Goal: Information Seeking & Learning: Learn about a topic

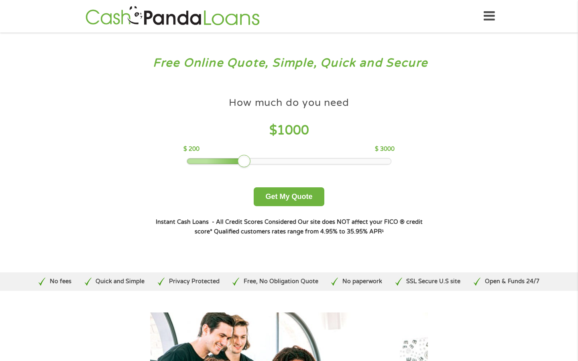
scroll to position [16, 0]
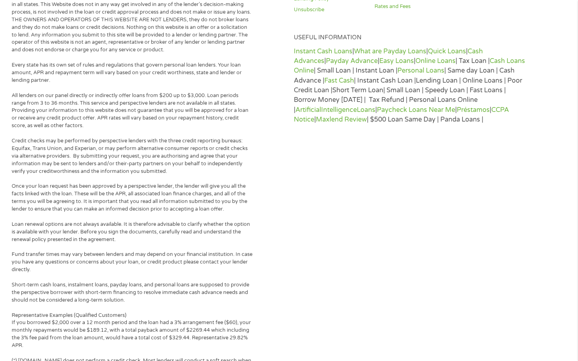
scroll to position [547, 0]
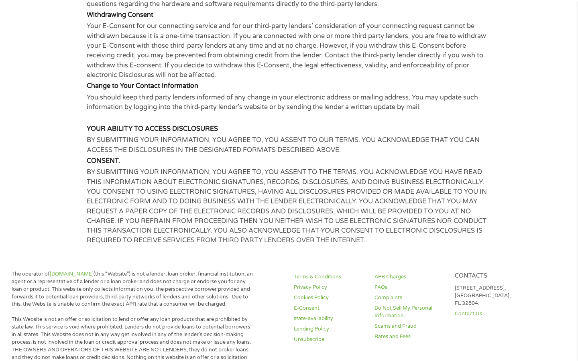
scroll to position [605, 0]
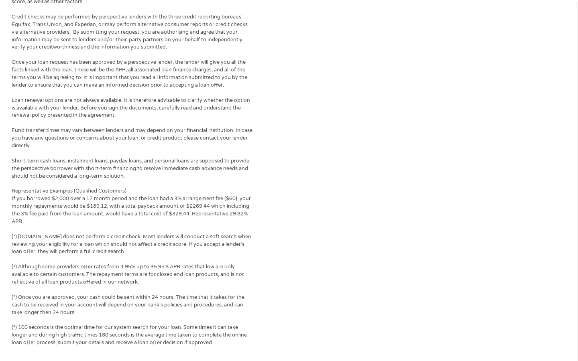
scroll to position [696, 0]
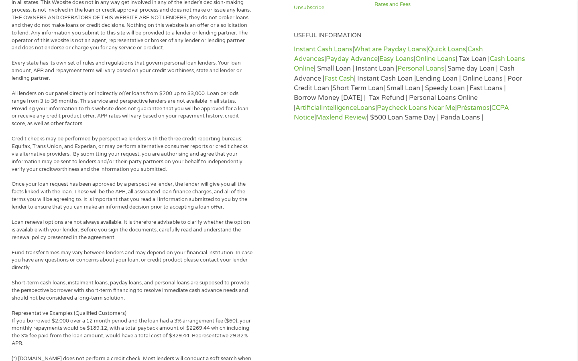
scroll to position [637, 0]
